Goal: Transaction & Acquisition: Subscribe to service/newsletter

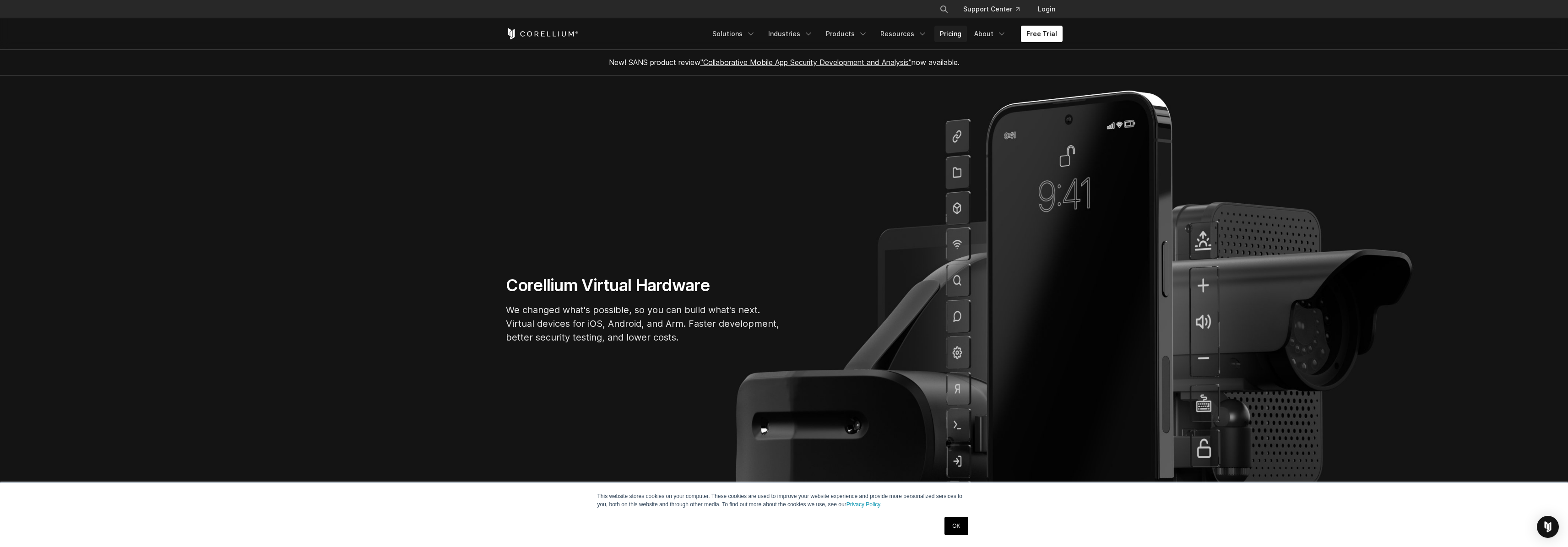
click at [955, 33] on link "Pricing" at bounding box center [950, 33] width 33 height 16
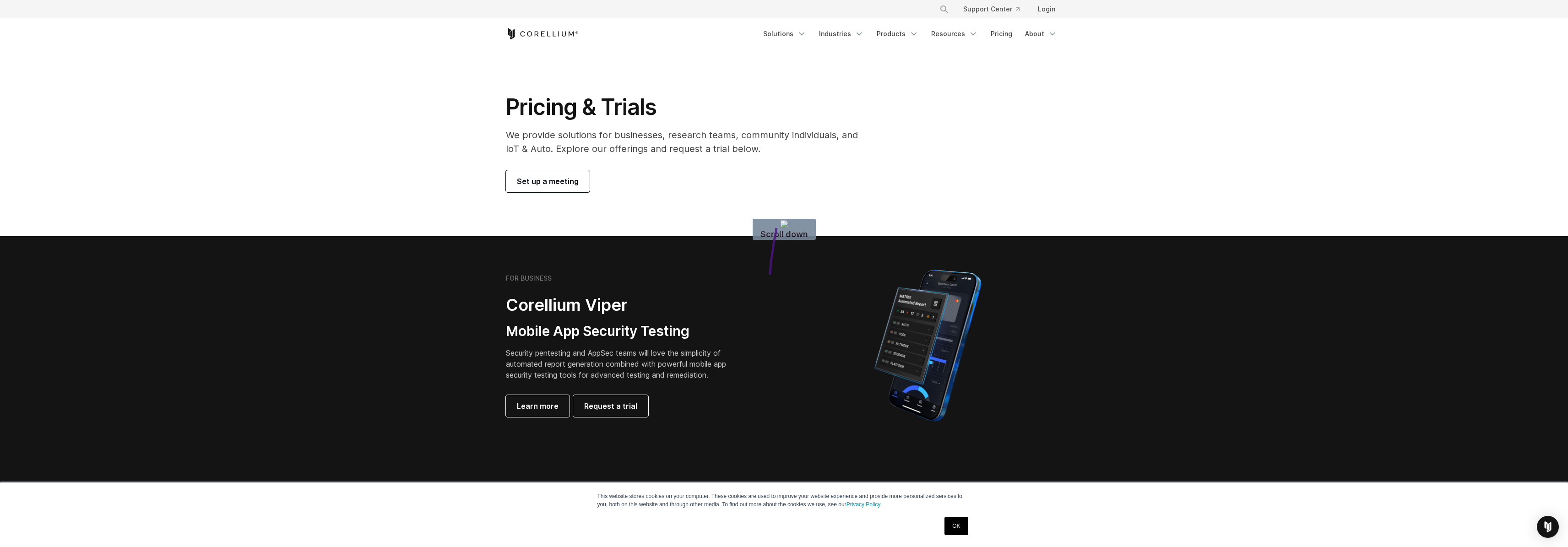
drag, startPoint x: 776, startPoint y: 228, endPoint x: 843, endPoint y: 287, distance: 89.3
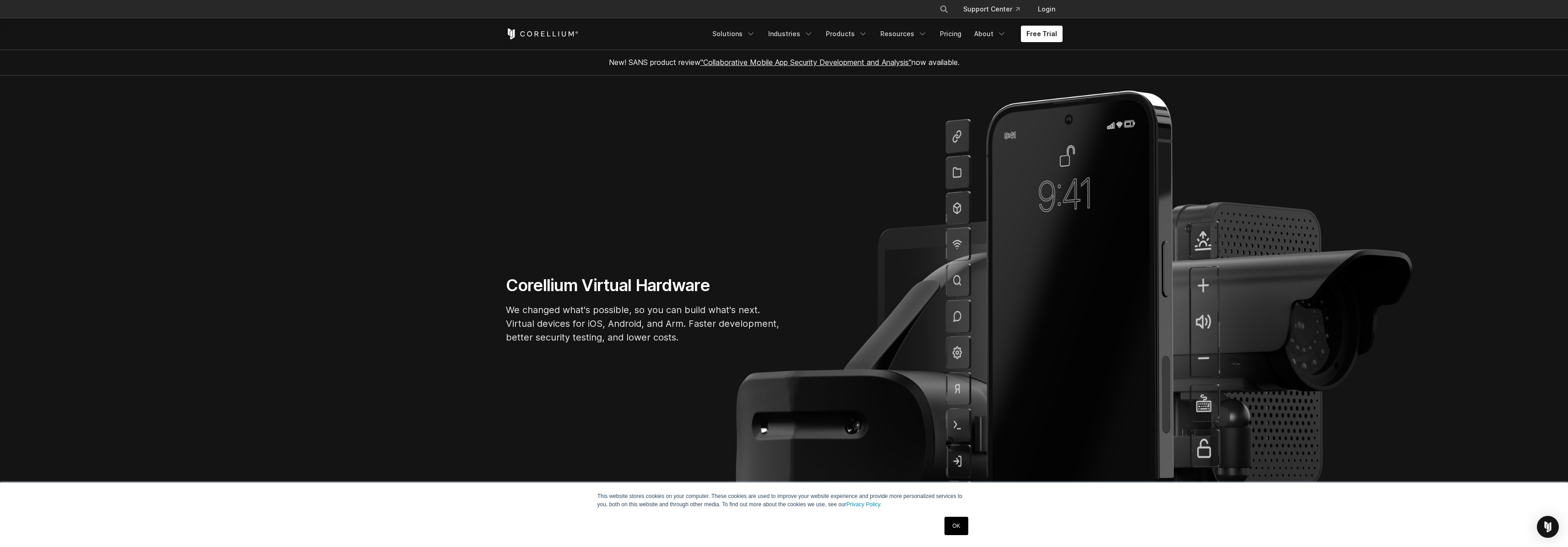
click at [939, 524] on div "OK" at bounding box center [768, 525] width 407 height 23
click at [947, 526] on link "OK" at bounding box center [956, 526] width 24 height 18
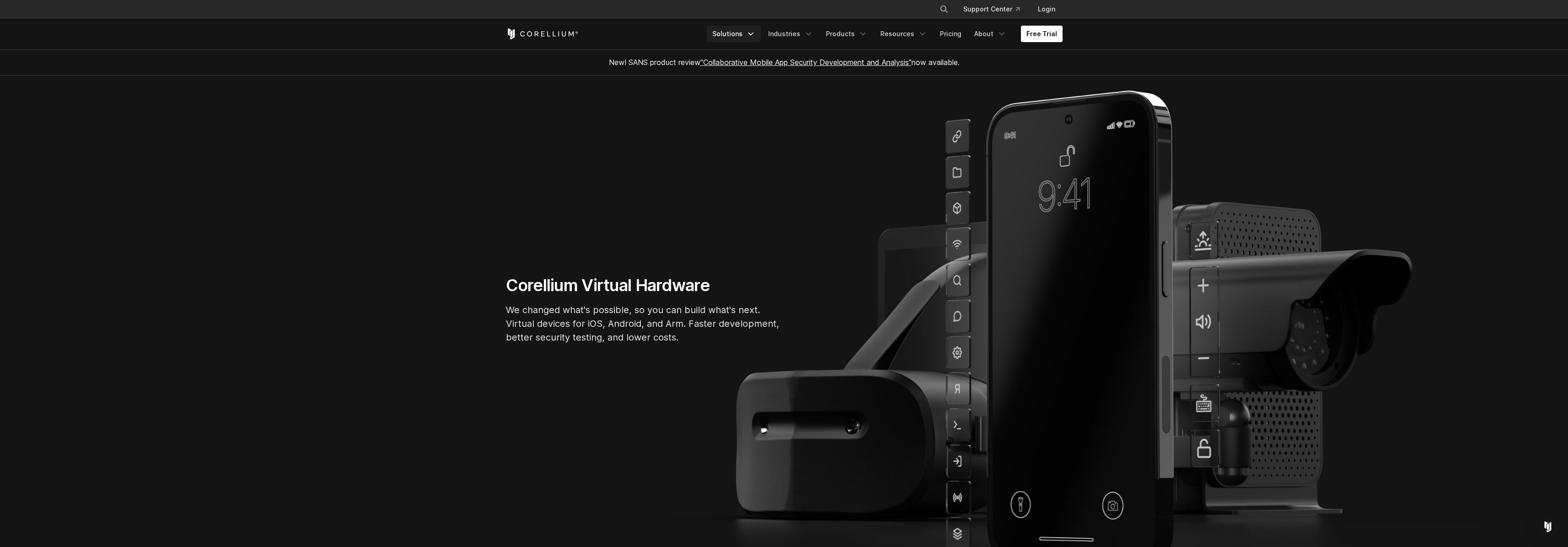
click at [747, 36] on link "Solutions" at bounding box center [734, 33] width 54 height 16
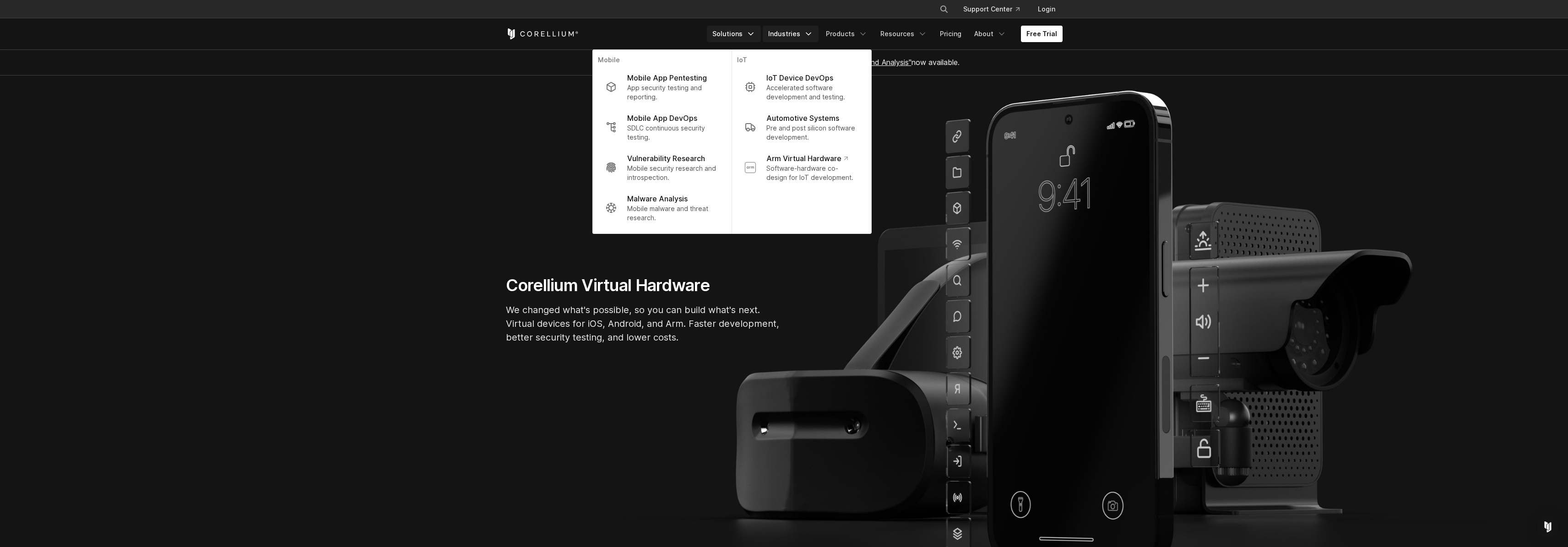
click at [781, 27] on link "Industries" at bounding box center [791, 33] width 56 height 16
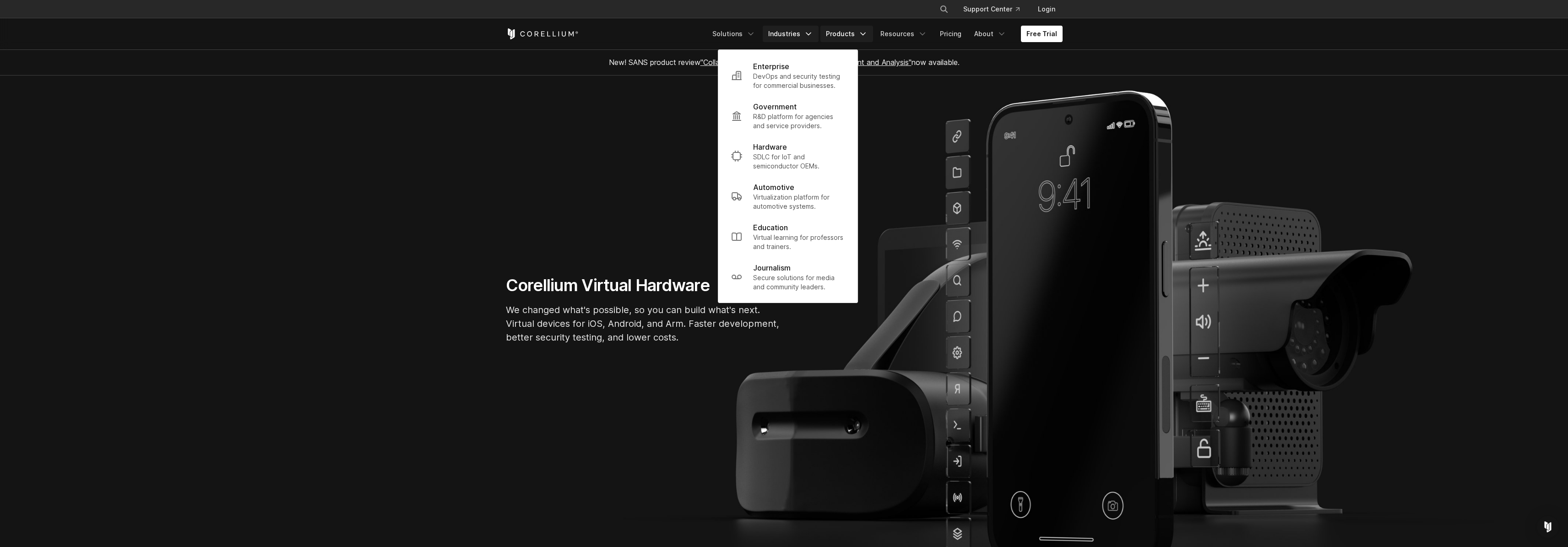
click at [848, 35] on link "Products" at bounding box center [847, 33] width 53 height 16
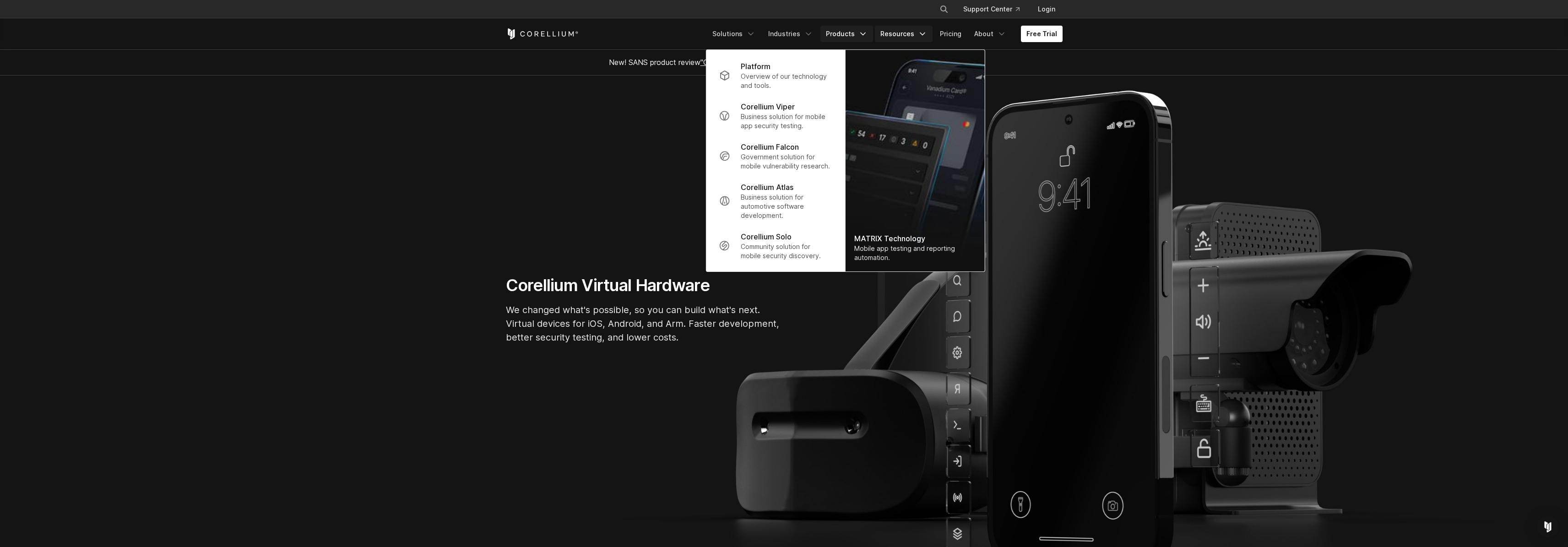
click at [923, 33] on icon "Navigation Menu" at bounding box center [922, 34] width 9 height 9
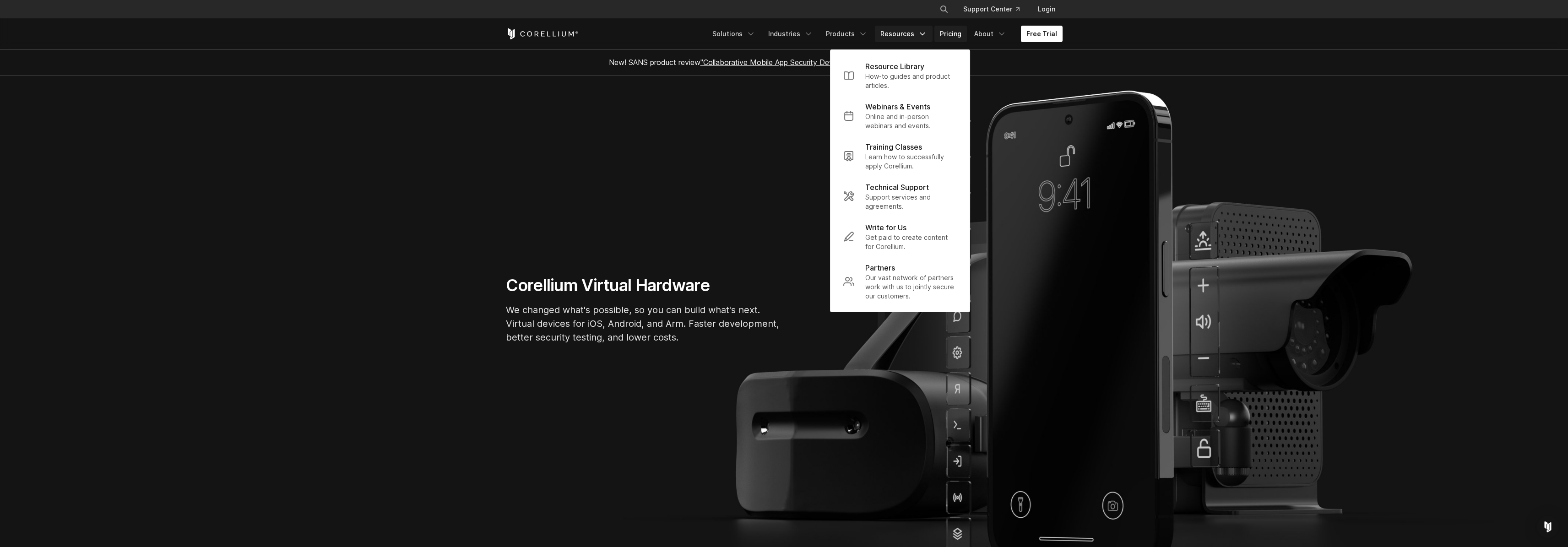
click at [957, 35] on link "Pricing" at bounding box center [950, 33] width 33 height 16
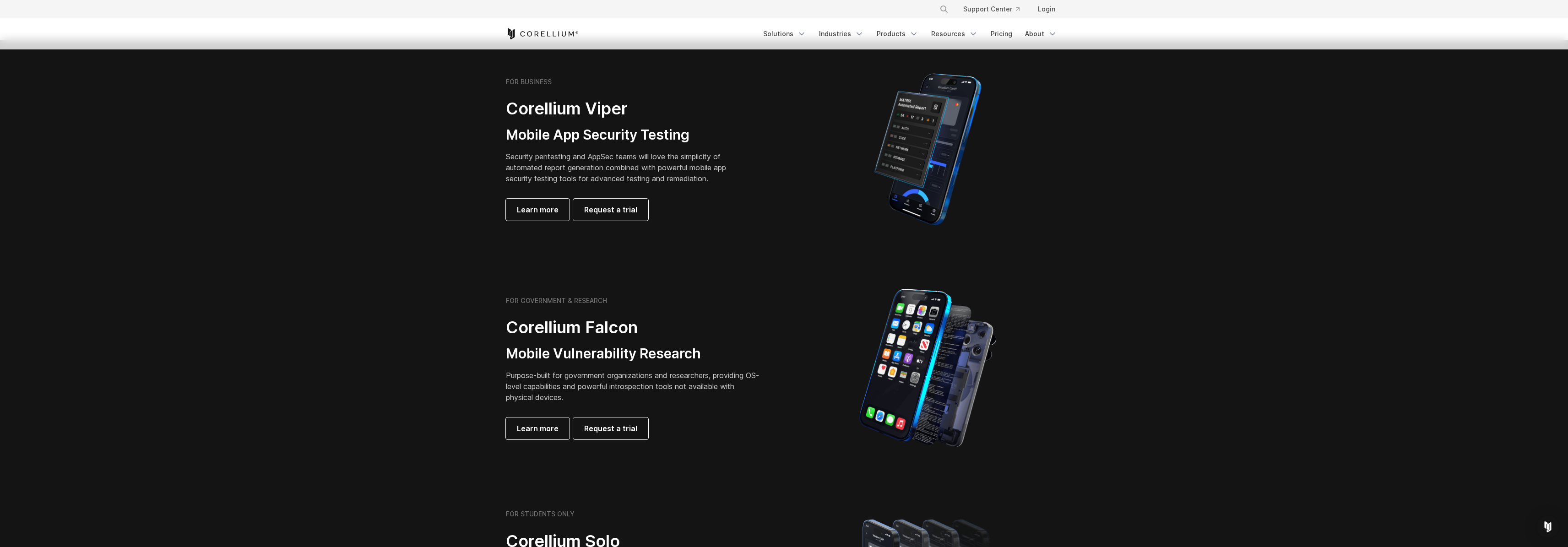
scroll to position [91, 0]
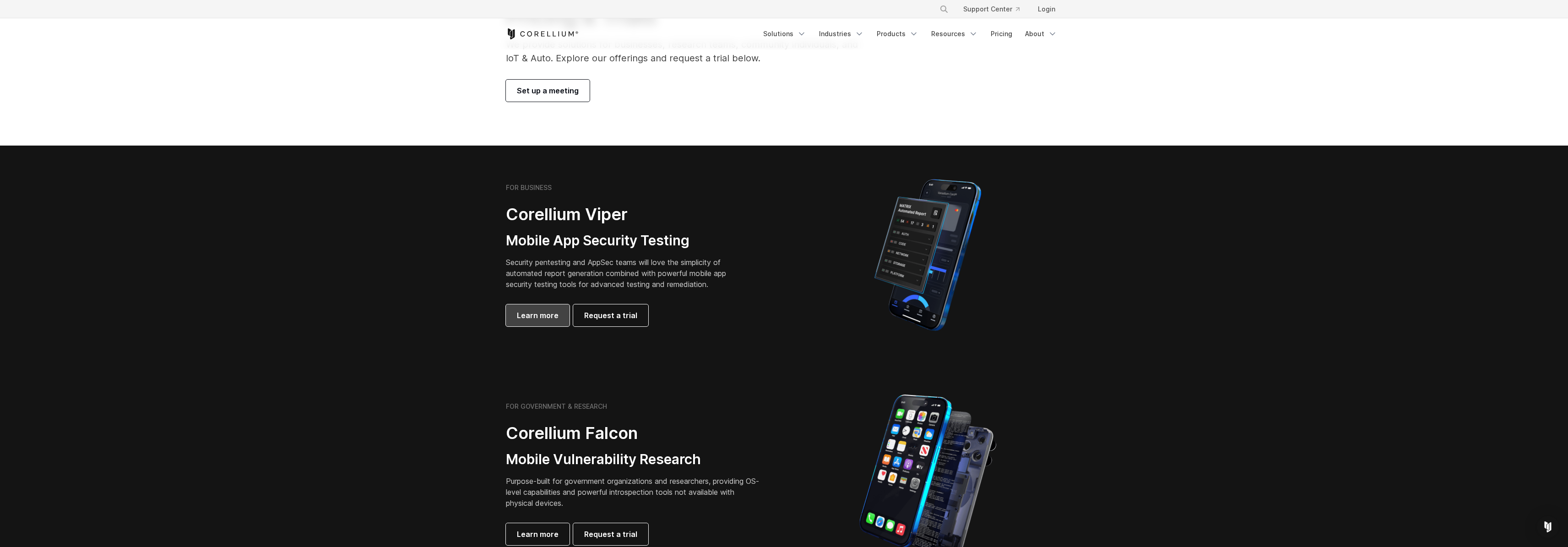
click at [540, 314] on span "Learn more" at bounding box center [538, 315] width 42 height 11
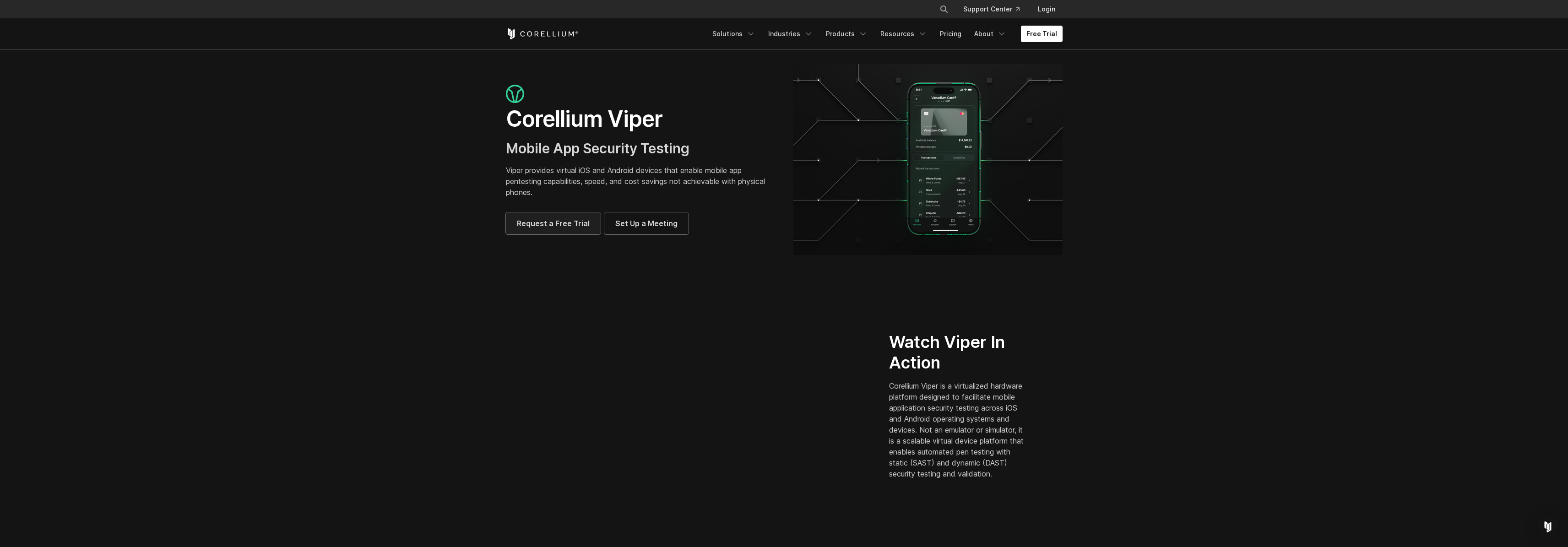
click at [559, 222] on span "Request a Free Trial" at bounding box center [553, 223] width 72 height 11
drag, startPoint x: 655, startPoint y: 165, endPoint x: 729, endPoint y: 240, distance: 105.4
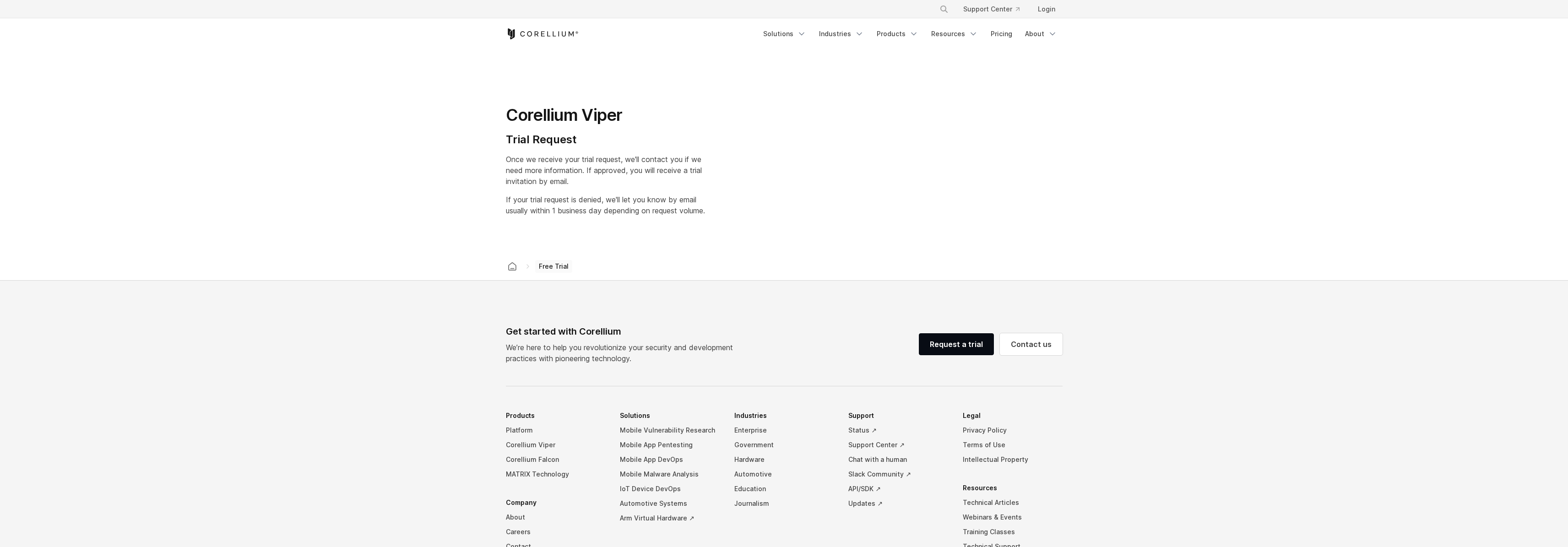
select select "**"
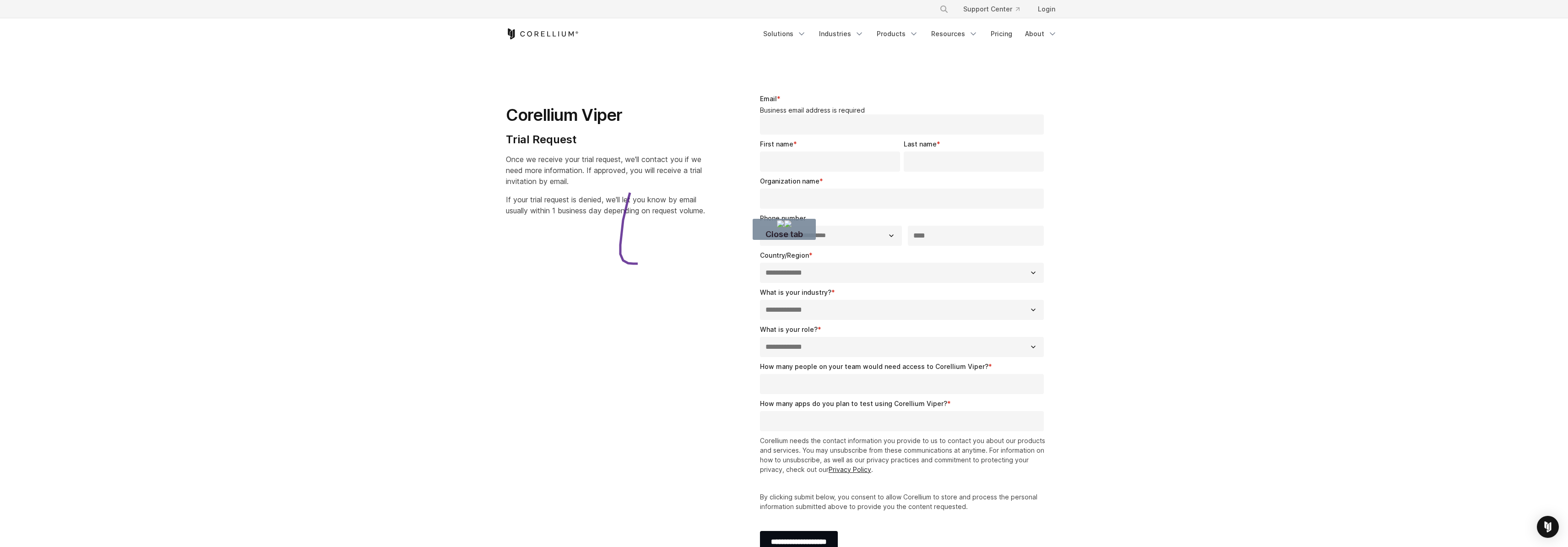
drag, startPoint x: 632, startPoint y: 185, endPoint x: 723, endPoint y: 260, distance: 117.9
